Goal: Task Accomplishment & Management: Manage account settings

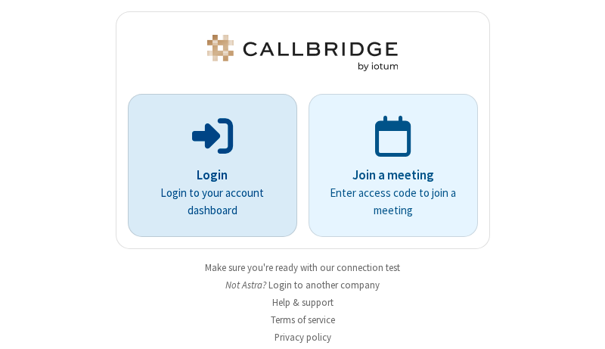
click at [206, 175] on p "Login" at bounding box center [212, 176] width 127 height 20
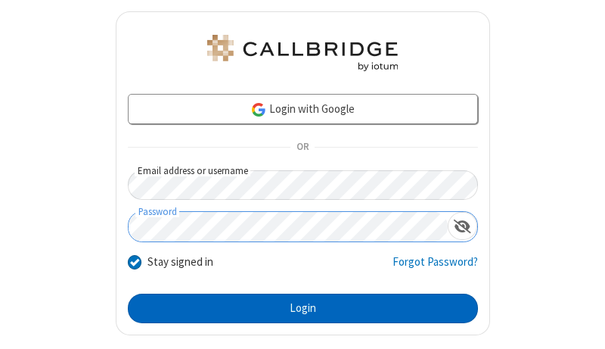
click at [296, 308] on button "Login" at bounding box center [303, 308] width 350 height 30
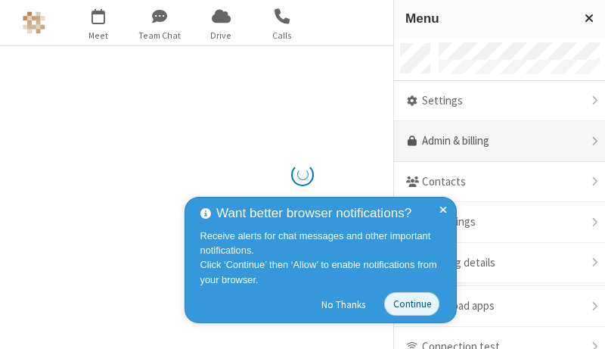
click at [494, 141] on link "Admin & billing" at bounding box center [499, 141] width 211 height 41
